Goal: Check status: Check status

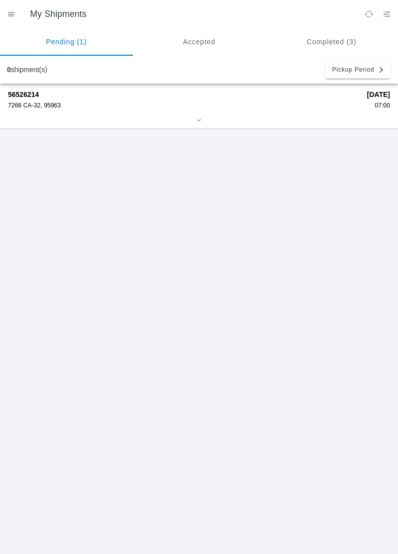
click at [41, 107] on div "7266 CA-32, 95963" at bounding box center [184, 105] width 352 height 7
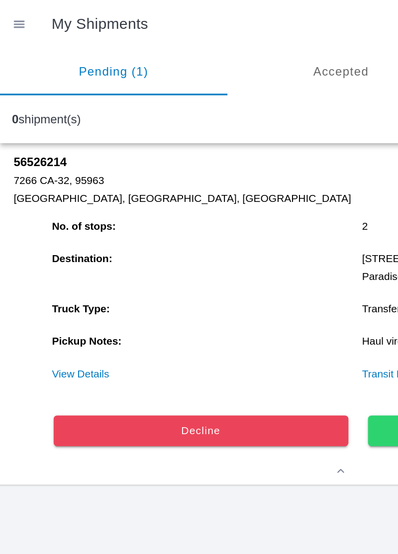
click at [57, 220] on link "View Details" at bounding box center [46, 218] width 33 height 7
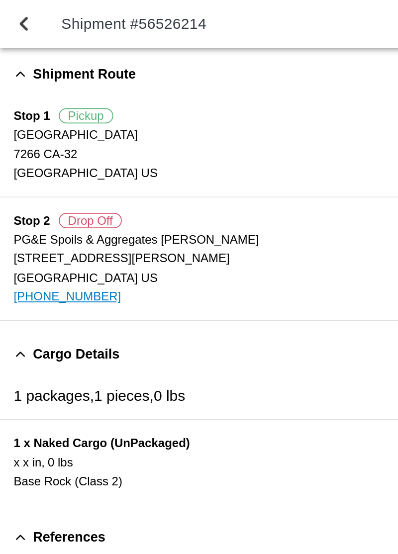
click at [21, 12] on button "back" at bounding box center [14, 14] width 24 height 24
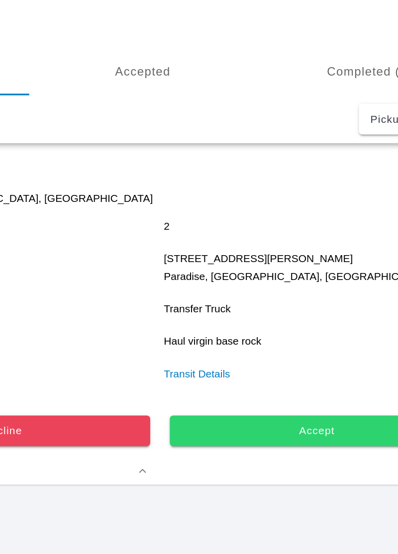
click at [287, 252] on span "Accept" at bounding box center [300, 252] width 159 height 6
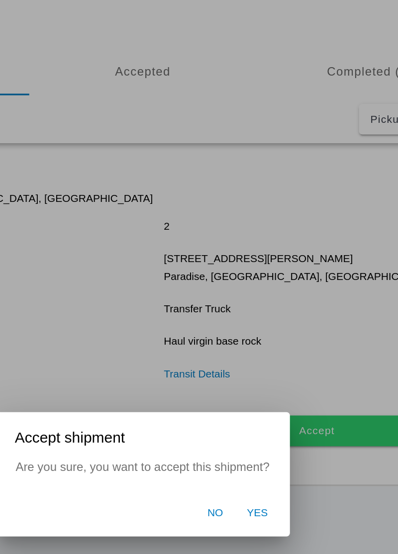
click at [266, 302] on span "Yes" at bounding box center [266, 300] width 12 height 9
